Goal: Information Seeking & Learning: Learn about a topic

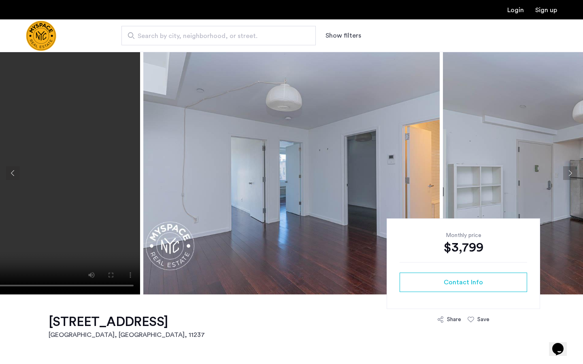
click at [570, 172] on button "Next apartment" at bounding box center [570, 173] width 14 height 14
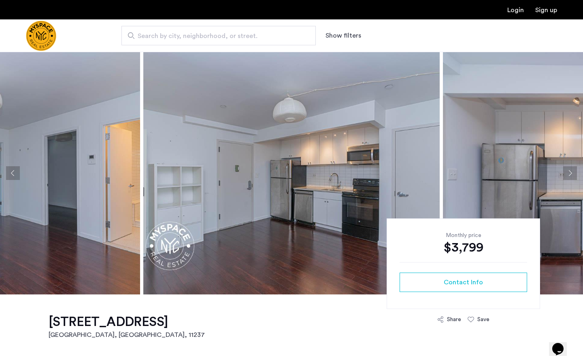
click at [570, 172] on button "Next apartment" at bounding box center [570, 173] width 14 height 14
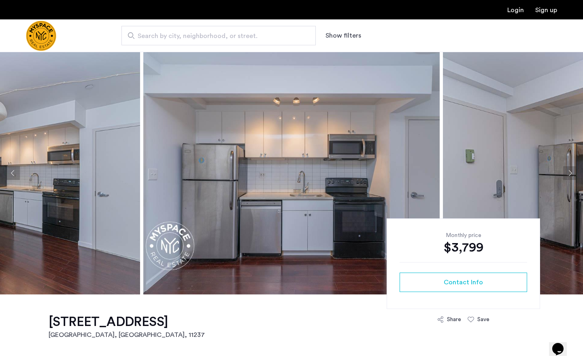
click at [570, 172] on button "Next apartment" at bounding box center [570, 173] width 14 height 14
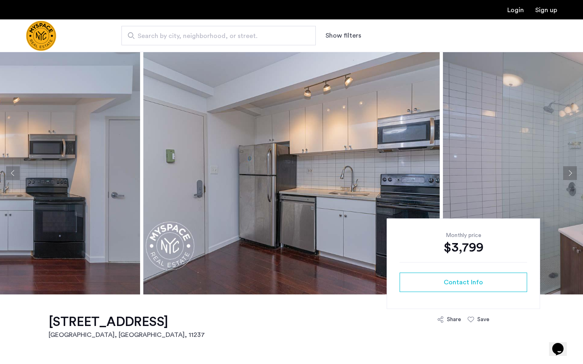
click at [570, 172] on button "Next apartment" at bounding box center [570, 173] width 14 height 14
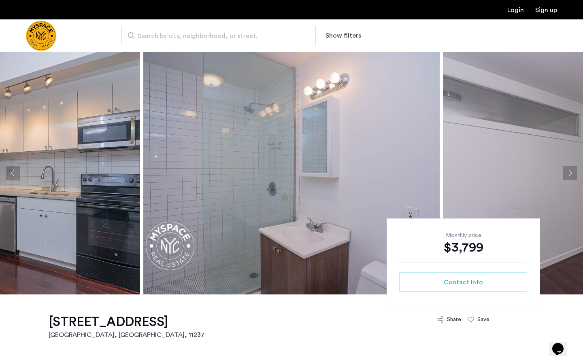
click at [570, 172] on button "Next apartment" at bounding box center [570, 173] width 14 height 14
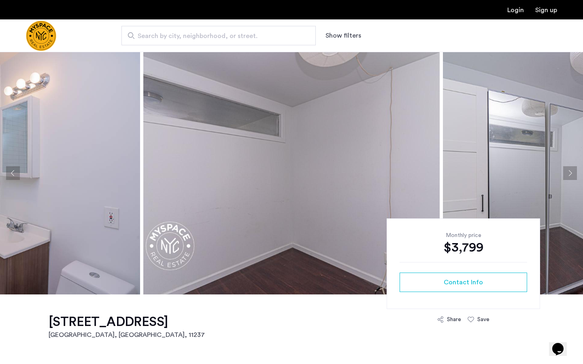
click at [570, 172] on button "Next apartment" at bounding box center [570, 173] width 14 height 14
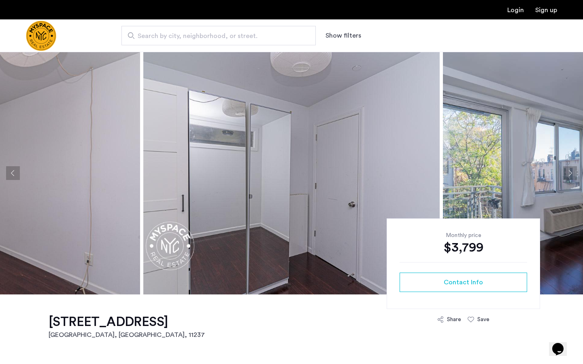
click at [570, 172] on button "Next apartment" at bounding box center [570, 173] width 14 height 14
